Goal: Information Seeking & Learning: Learn about a topic

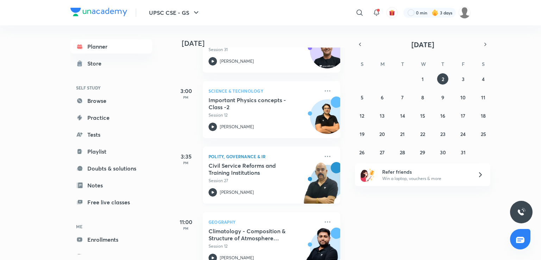
scroll to position [289, 0]
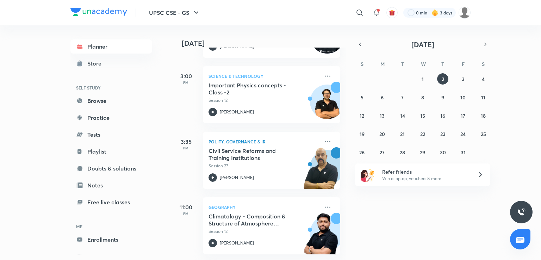
click at [376, 217] on div "[DATE] Good afternoon, [PERSON_NAME] You have 6 events [DATE] Give us your feed…" at bounding box center [356, 142] width 368 height 235
click at [424, 78] on button "1" at bounding box center [422, 78] width 11 height 11
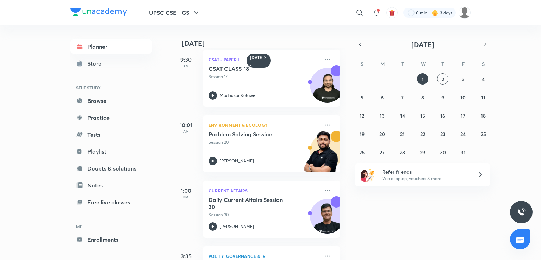
scroll to position [192, 0]
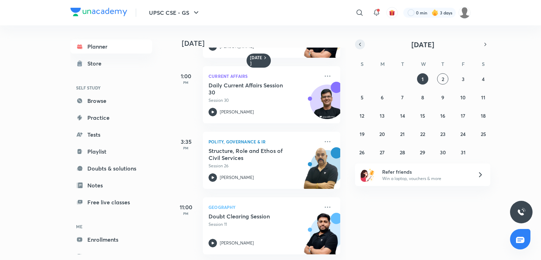
click at [360, 46] on icon "button" at bounding box center [360, 44] width 6 height 6
click at [401, 154] on abbr "30" at bounding box center [403, 152] width 6 height 7
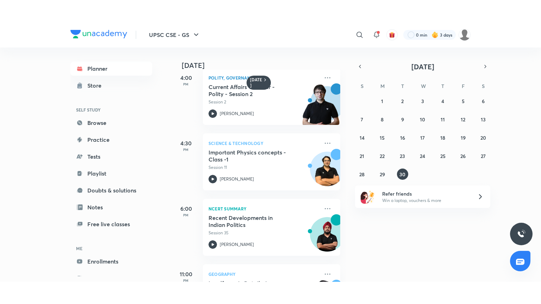
scroll to position [323, 0]
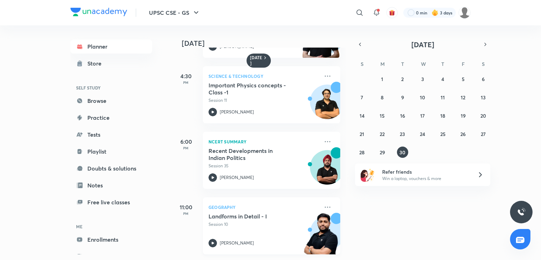
click at [293, 206] on div "Geography Landforms in Detail - I Session 10 [PERSON_NAME]" at bounding box center [271, 225] width 137 height 57
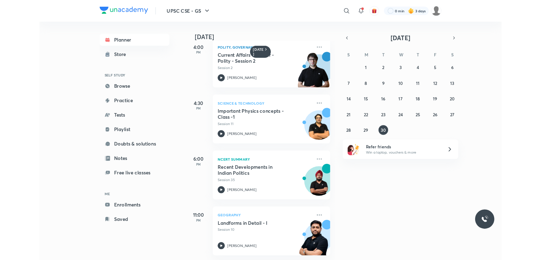
scroll to position [279, 0]
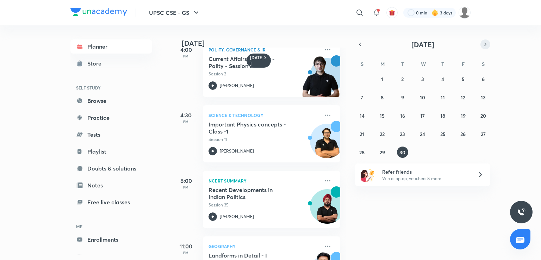
click at [484, 47] on icon "button" at bounding box center [486, 44] width 6 height 6
click at [424, 78] on abbr "1" at bounding box center [423, 79] width 2 height 7
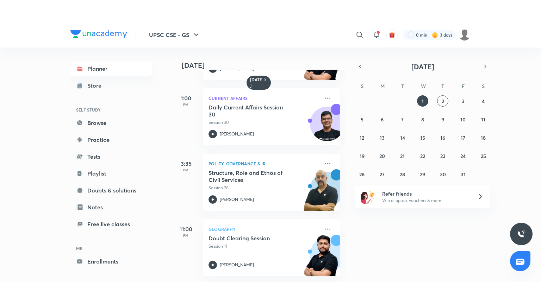
scroll to position [192, 0]
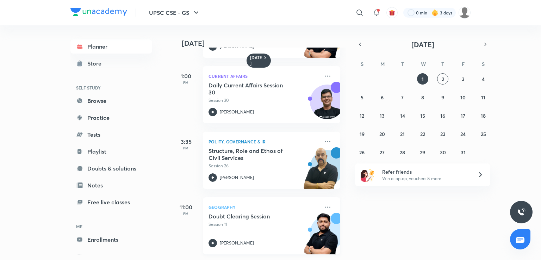
click at [254, 213] on h5 "Doubt Clearing Session" at bounding box center [253, 216] width 88 height 7
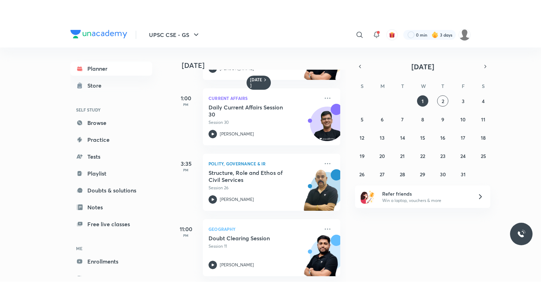
scroll to position [148, 0]
